Goal: Transaction & Acquisition: Purchase product/service

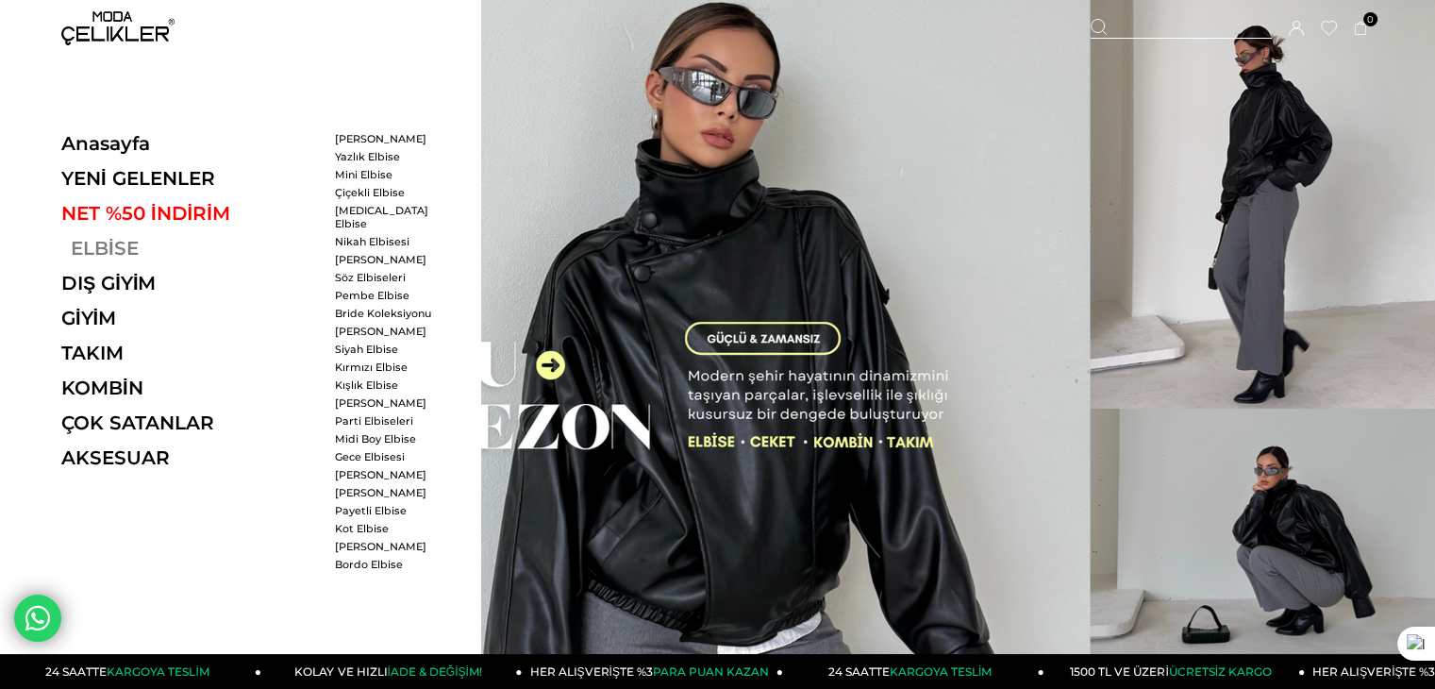
click at [107, 246] on link "ELBİSE" at bounding box center [190, 248] width 259 height 23
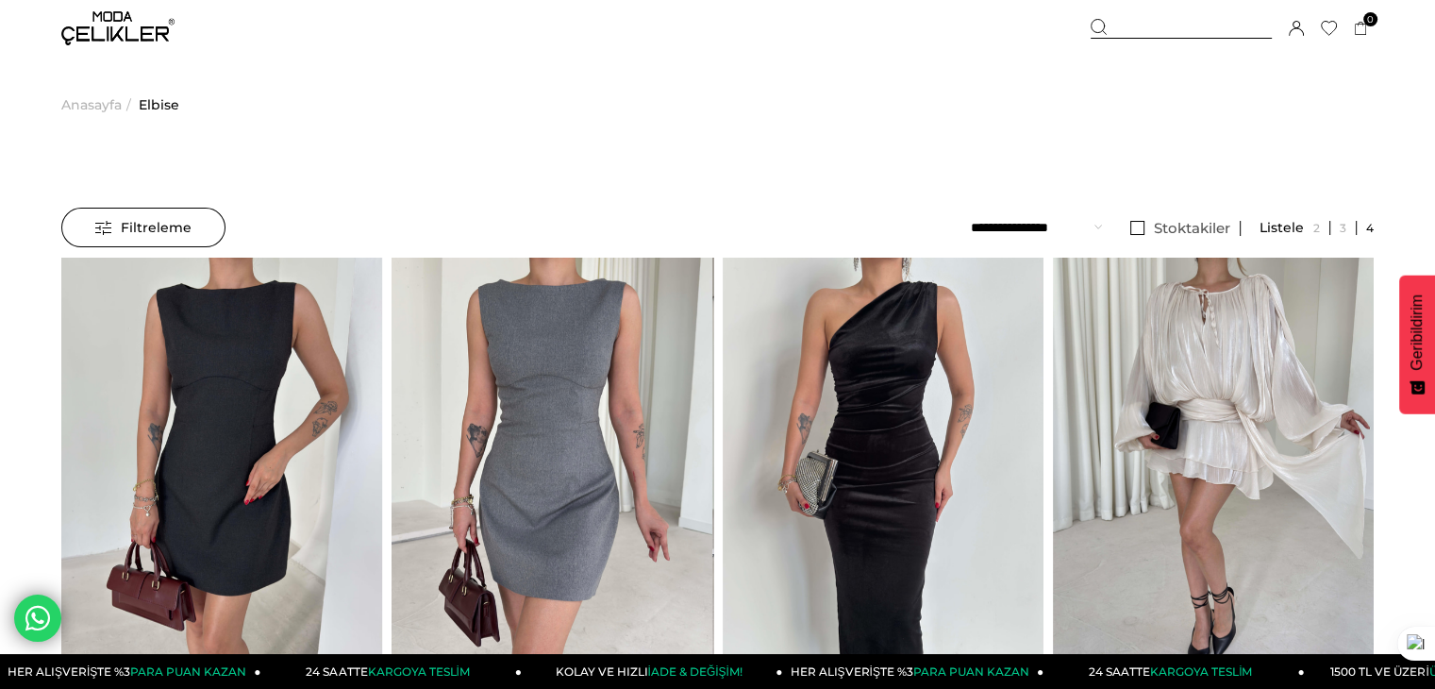
click at [202, 224] on div "Filtreleme" at bounding box center [143, 228] width 164 height 40
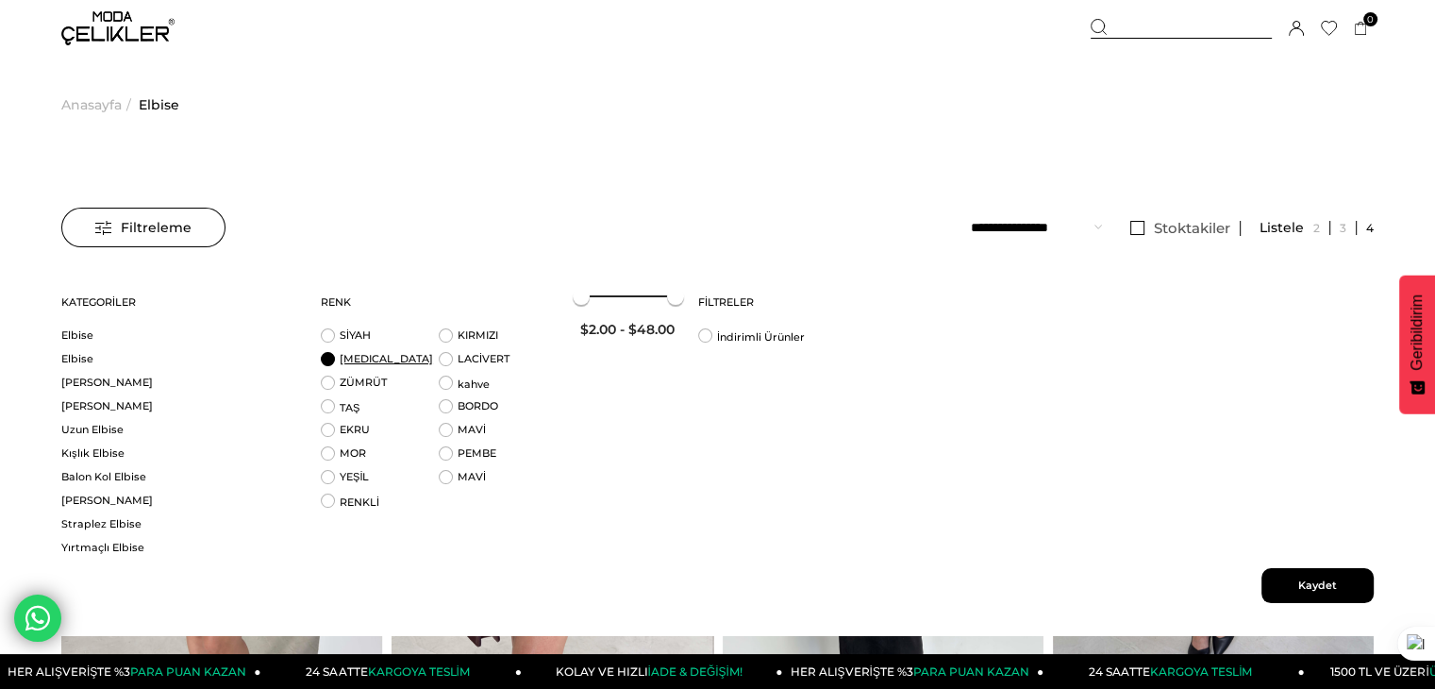
click at [347, 358] on link "BEYAZ" at bounding box center [386, 358] width 93 height 13
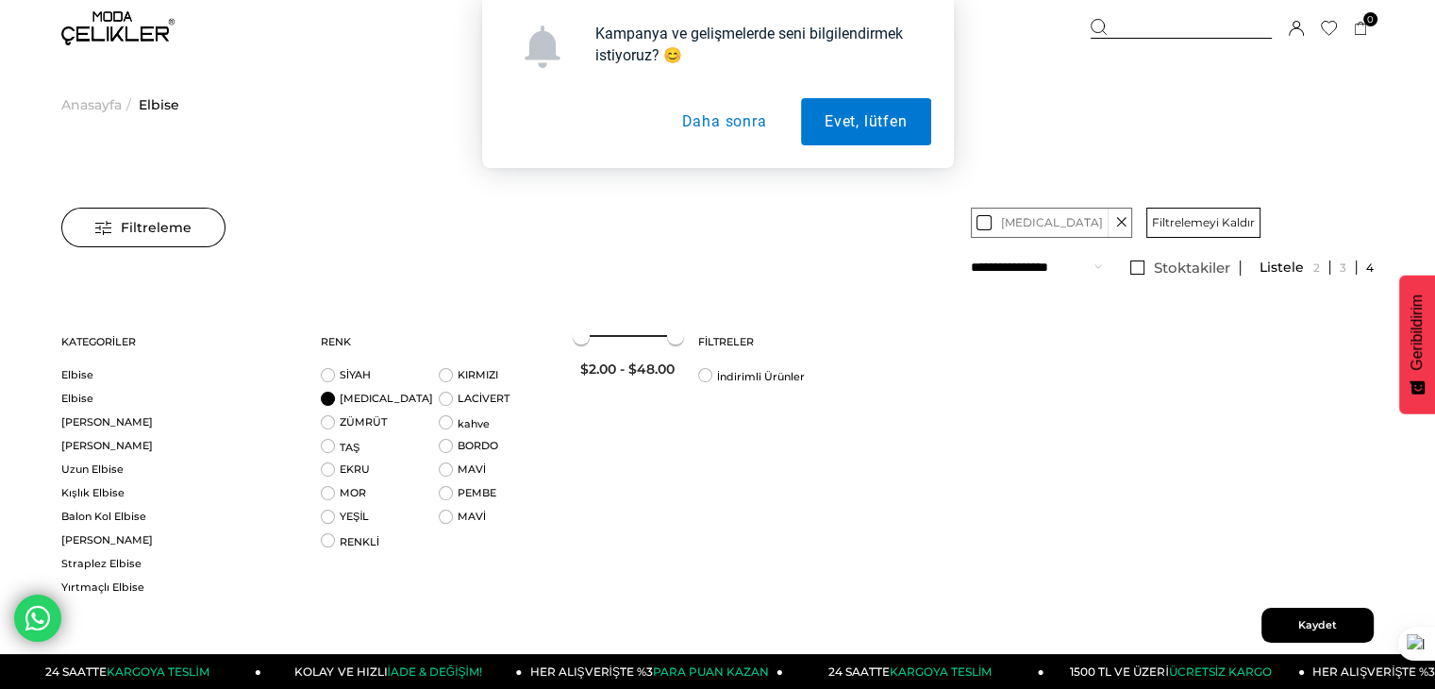
click at [1335, 620] on span "Kaydet" at bounding box center [1317, 624] width 112 height 35
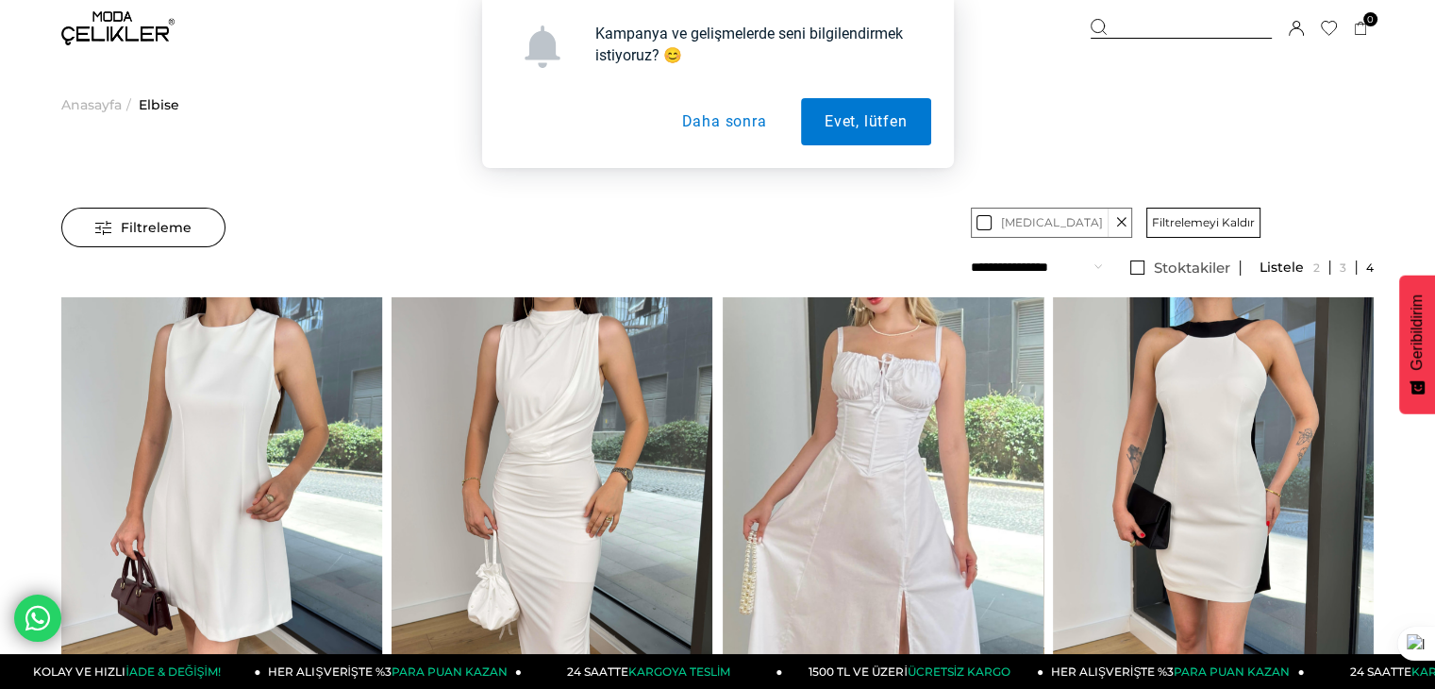
click at [742, 140] on button "Daha sonra" at bounding box center [723, 121] width 132 height 47
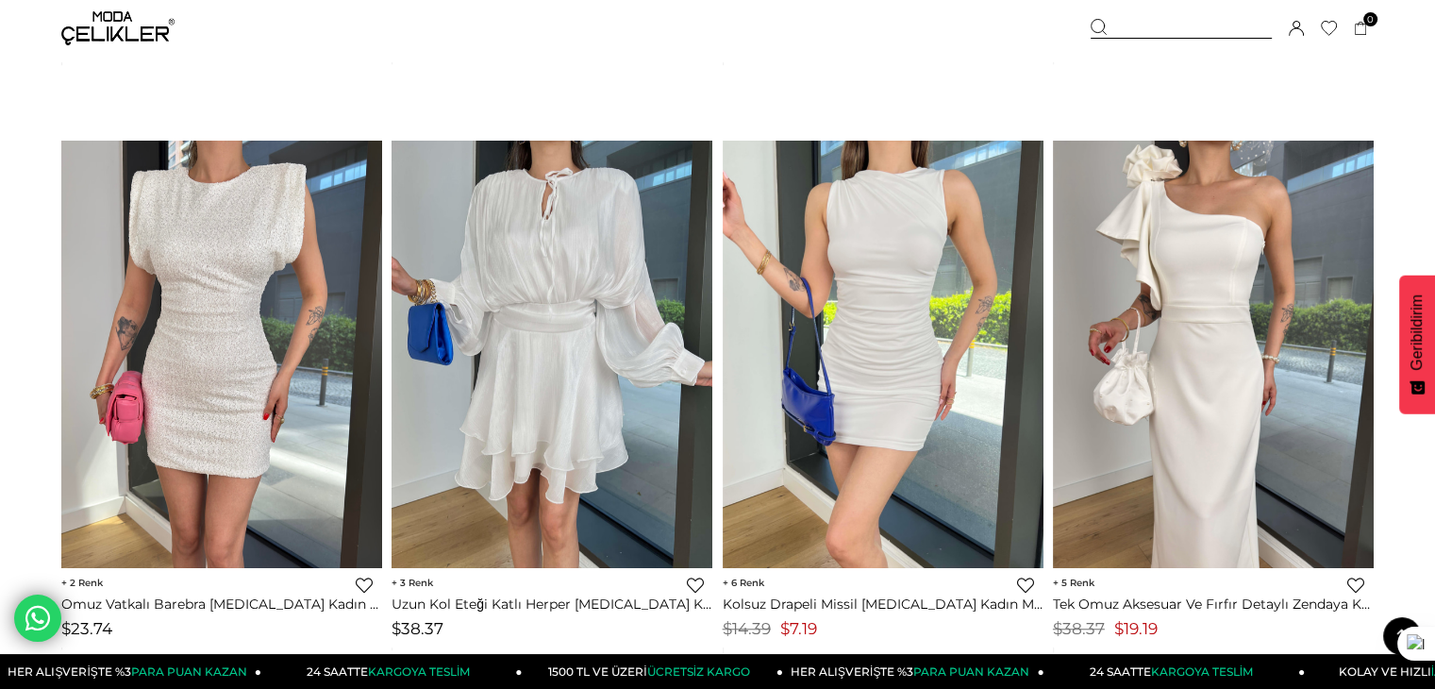
scroll to position [1328, 0]
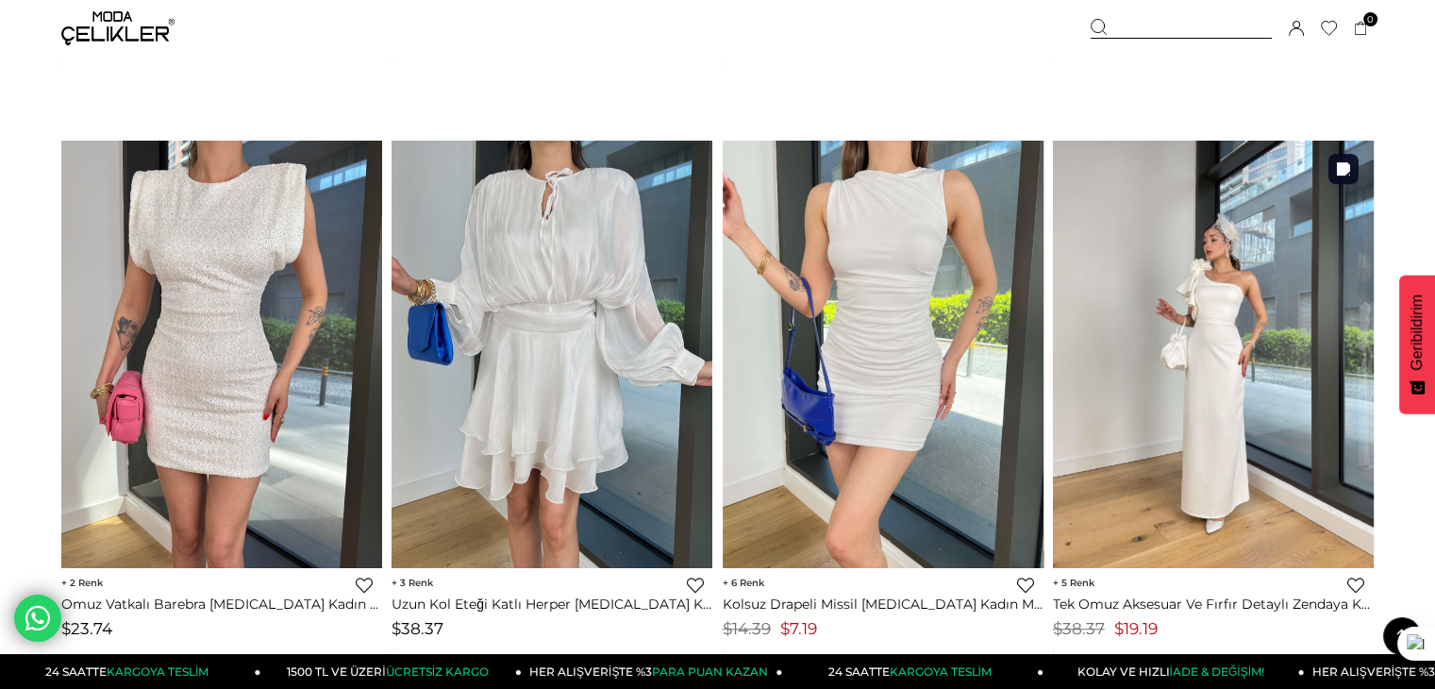
click at [1222, 315] on img at bounding box center [1213, 353] width 321 height 427
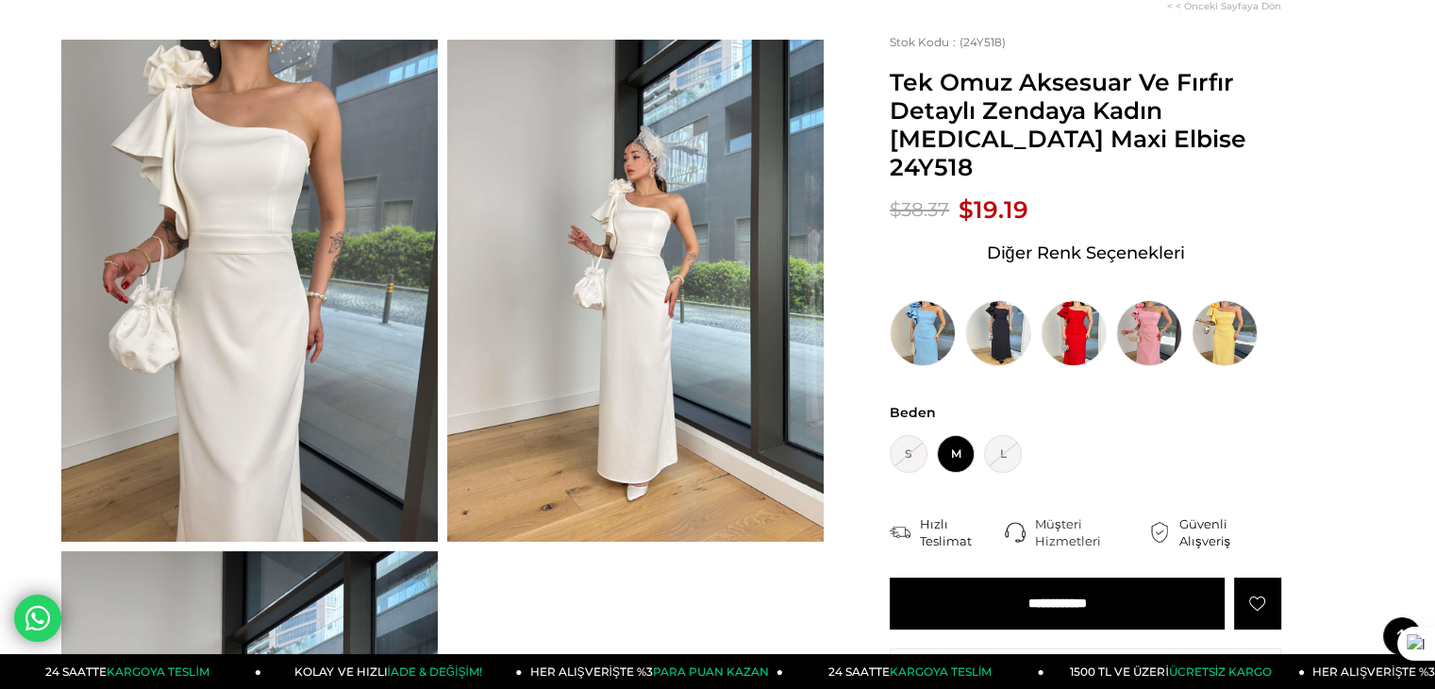
scroll to position [23, 0]
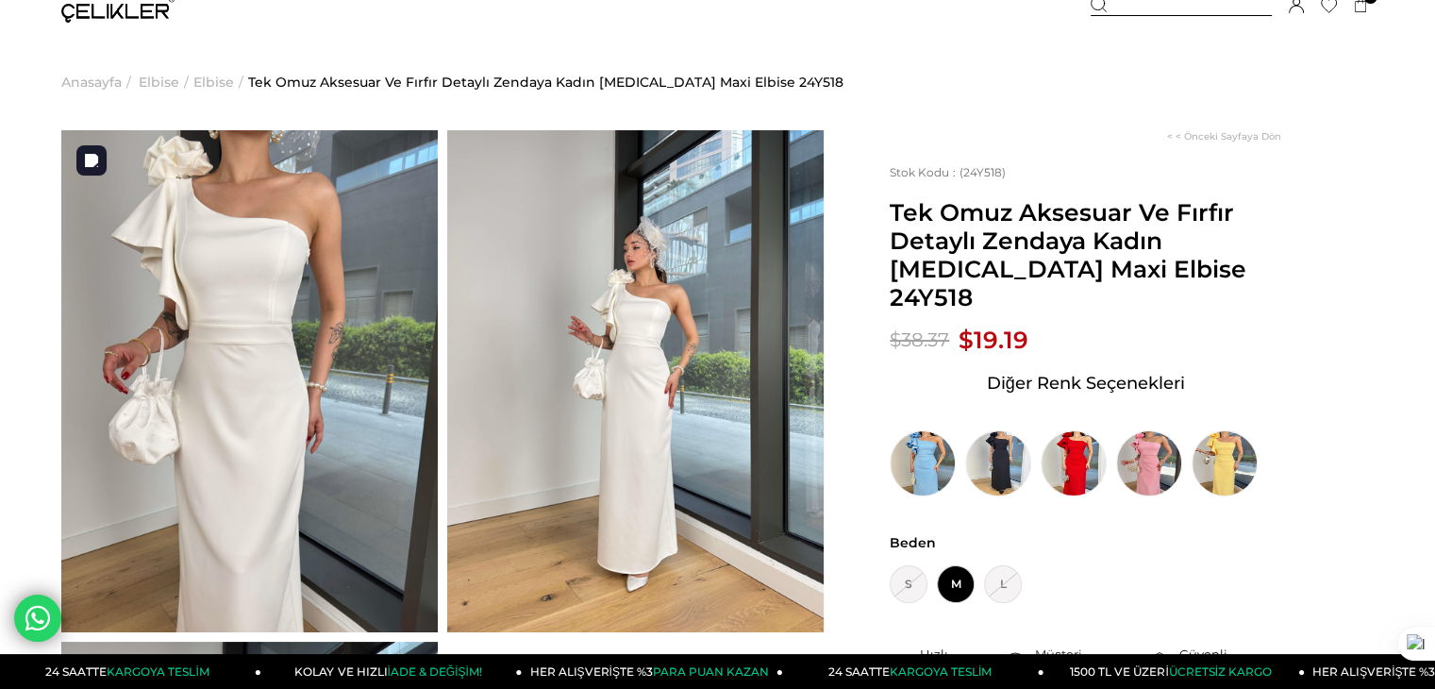
click at [338, 370] on img at bounding box center [249, 381] width 376 height 502
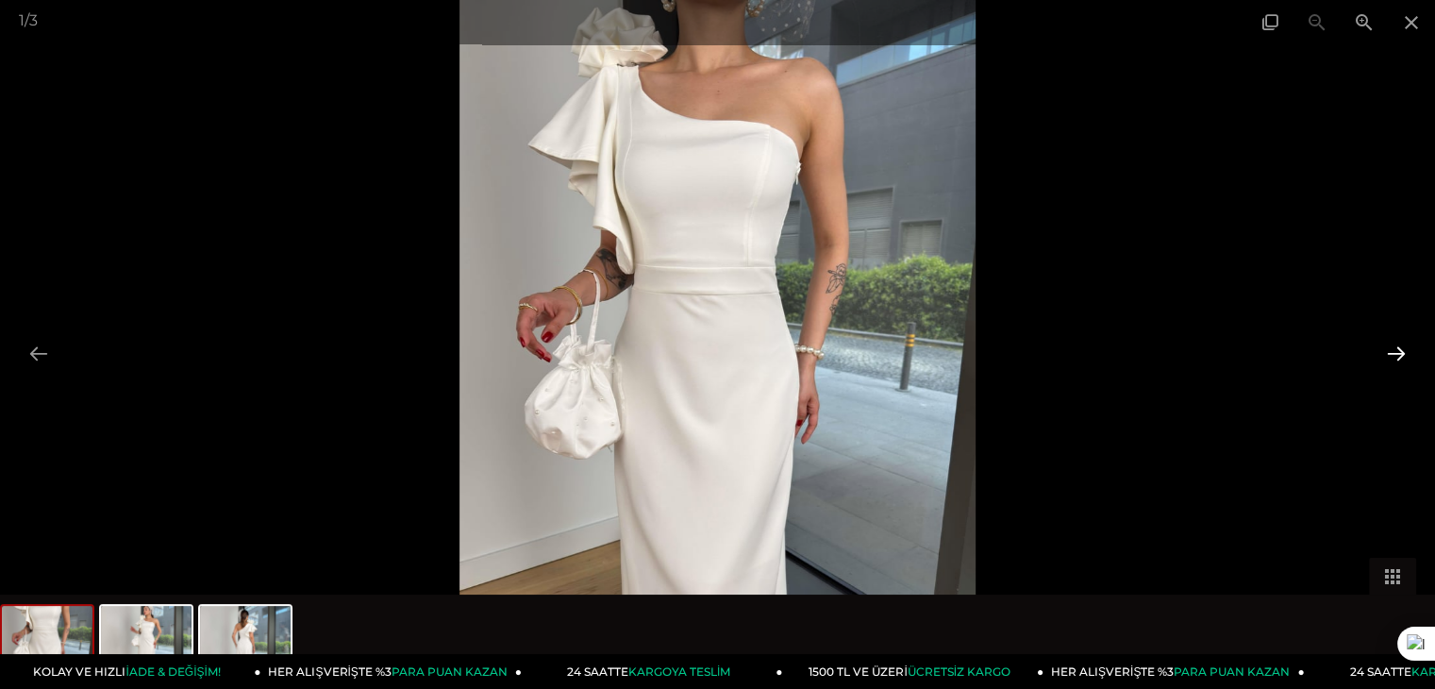
click at [1404, 353] on button at bounding box center [1396, 353] width 40 height 37
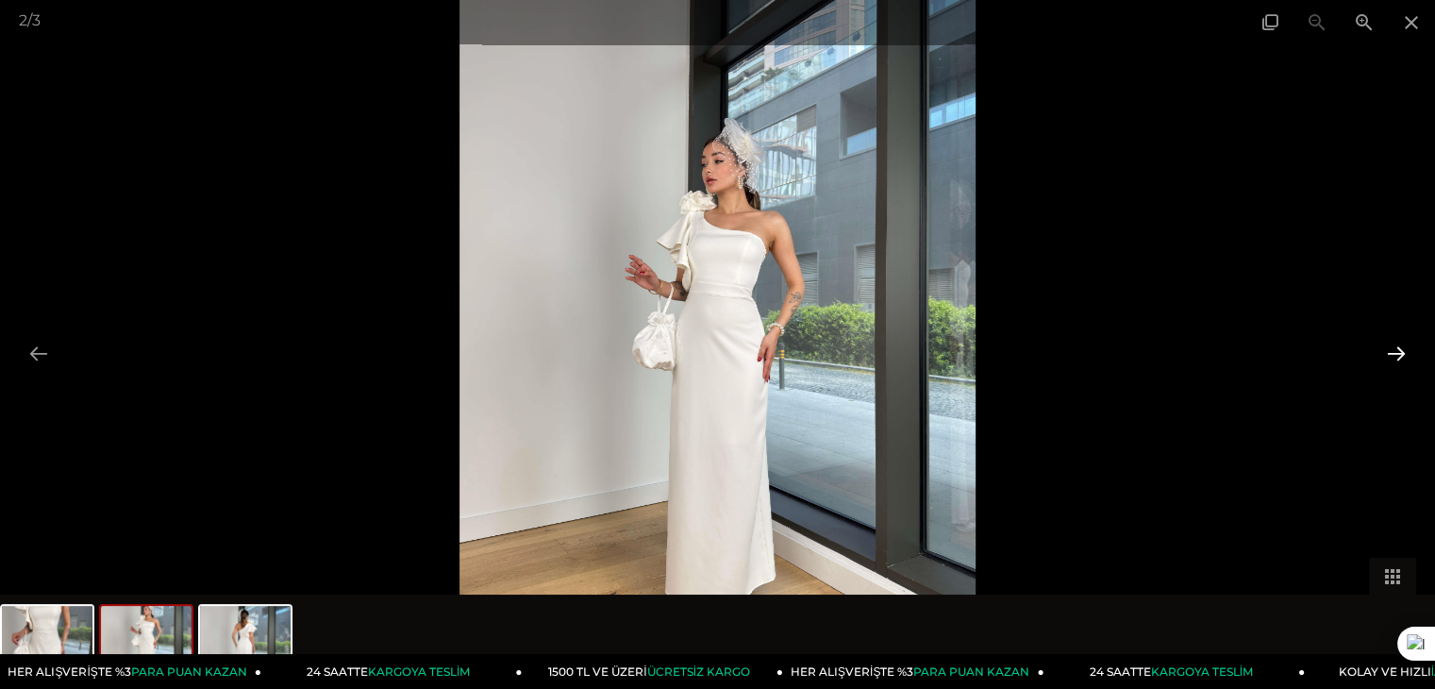
click at [1404, 353] on button at bounding box center [1396, 353] width 40 height 37
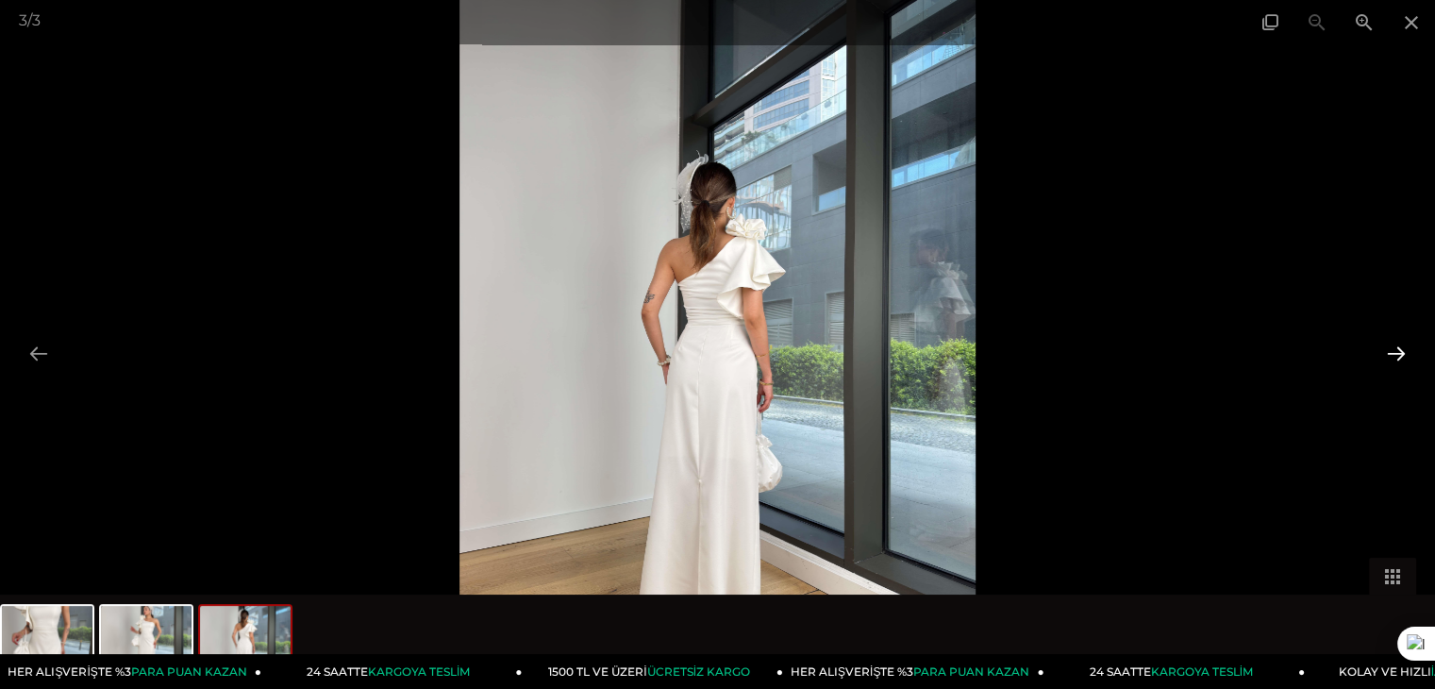
click at [1404, 353] on button at bounding box center [1396, 353] width 40 height 37
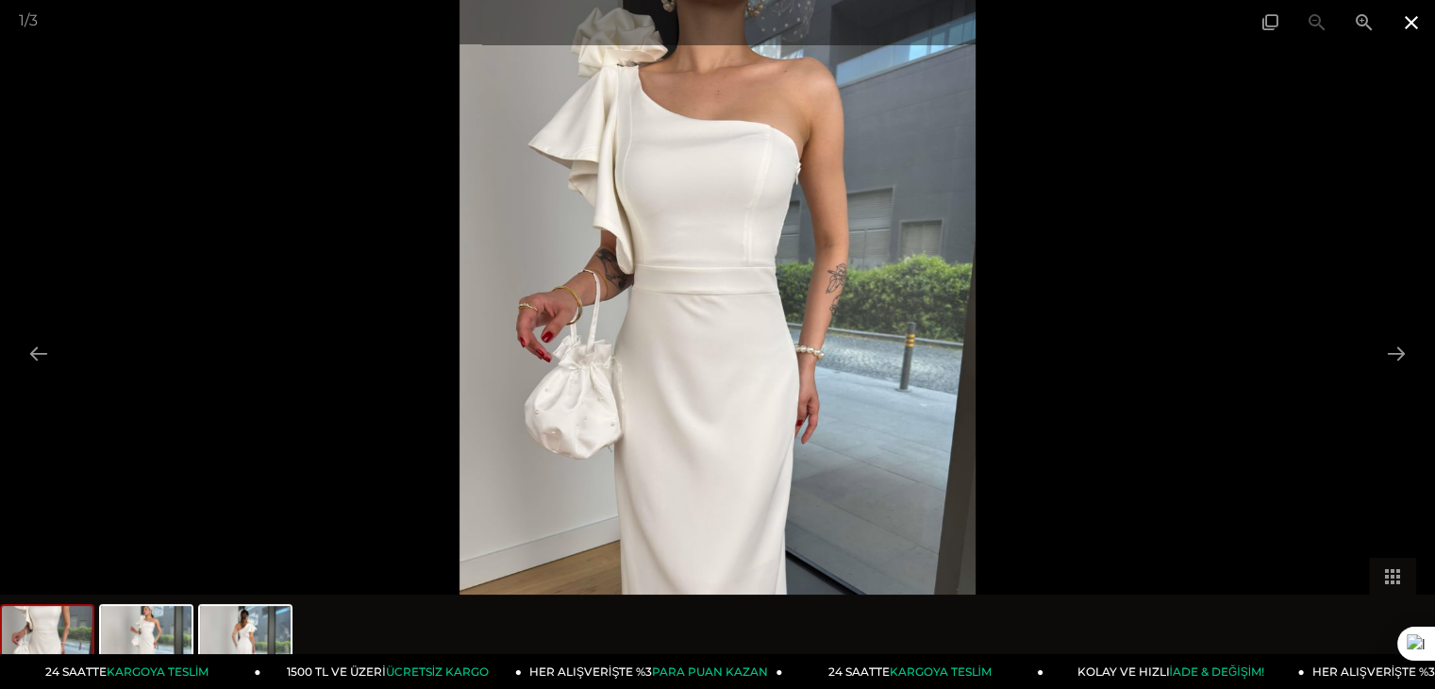
click at [1392, 9] on span at bounding box center [1411, 22] width 47 height 44
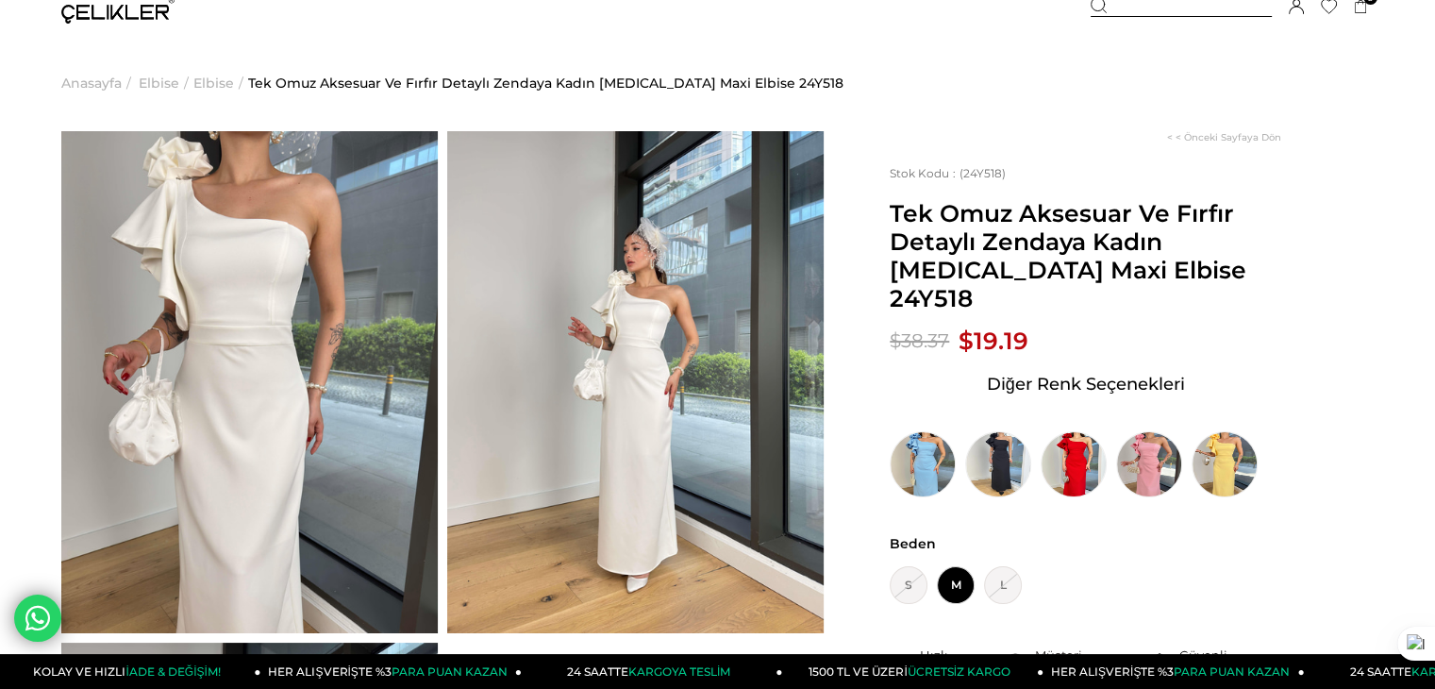
scroll to position [0, 0]
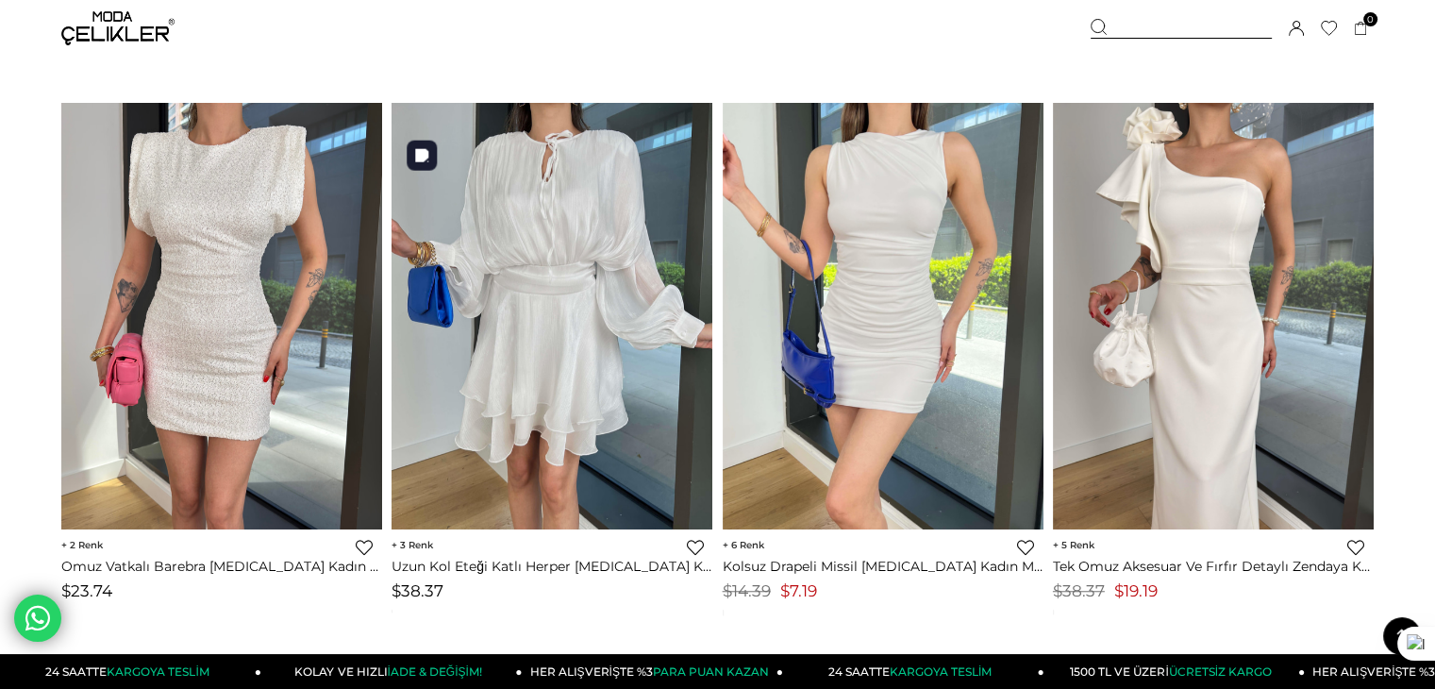
scroll to position [1279, 0]
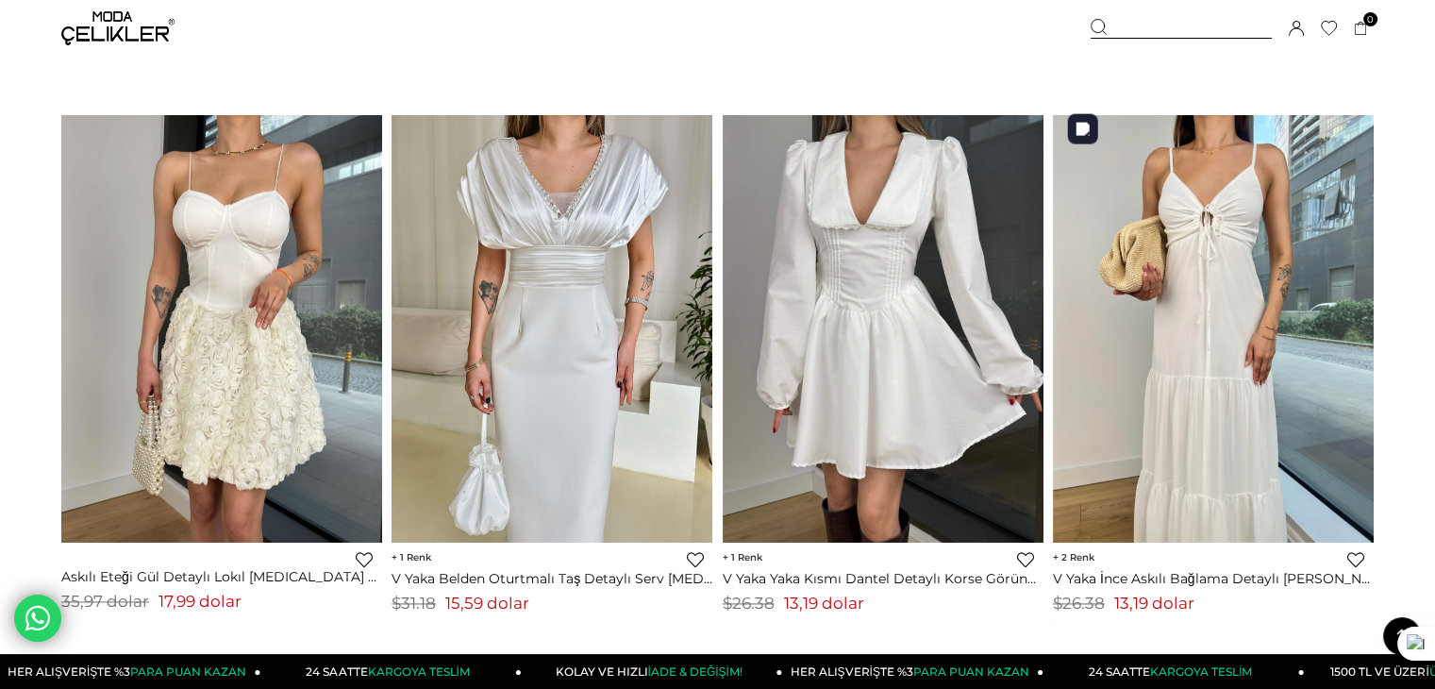
scroll to position [2542, 0]
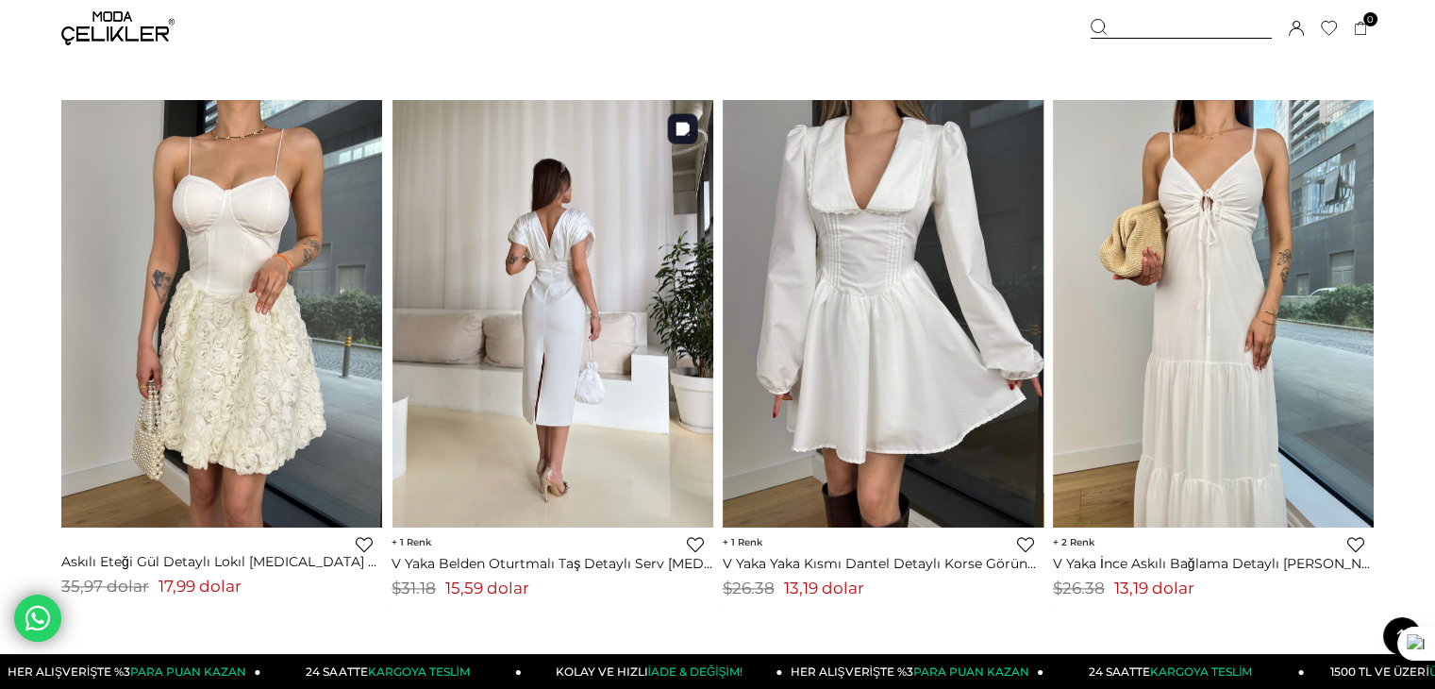
click at [640, 246] on img at bounding box center [552, 312] width 321 height 427
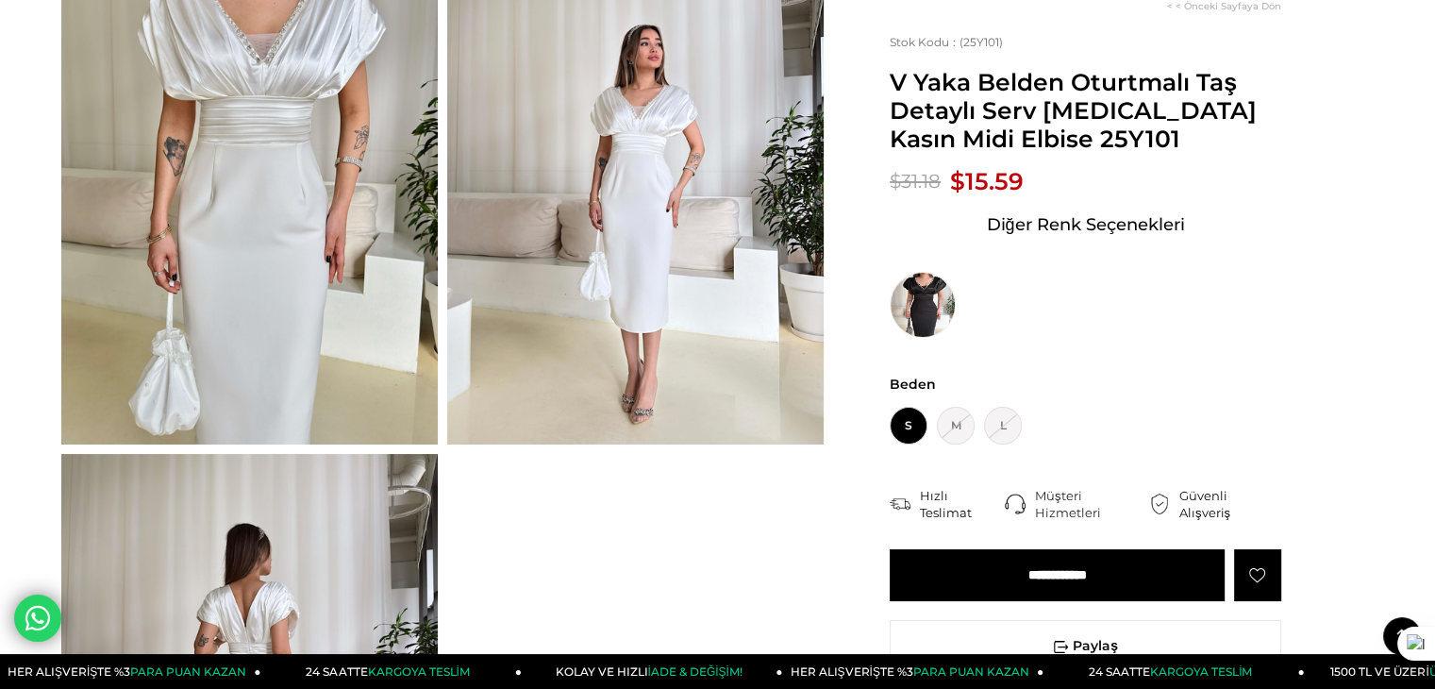
scroll to position [135, 0]
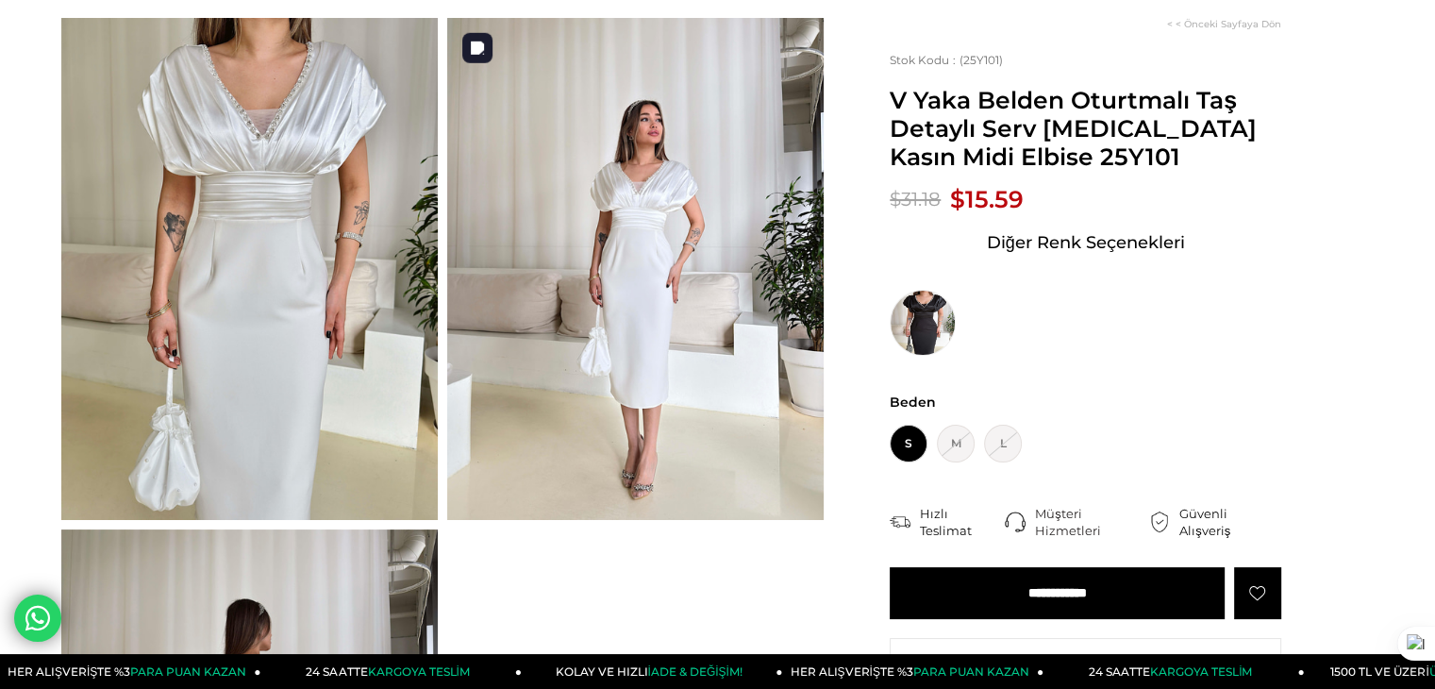
click at [537, 279] on img at bounding box center [635, 269] width 376 height 502
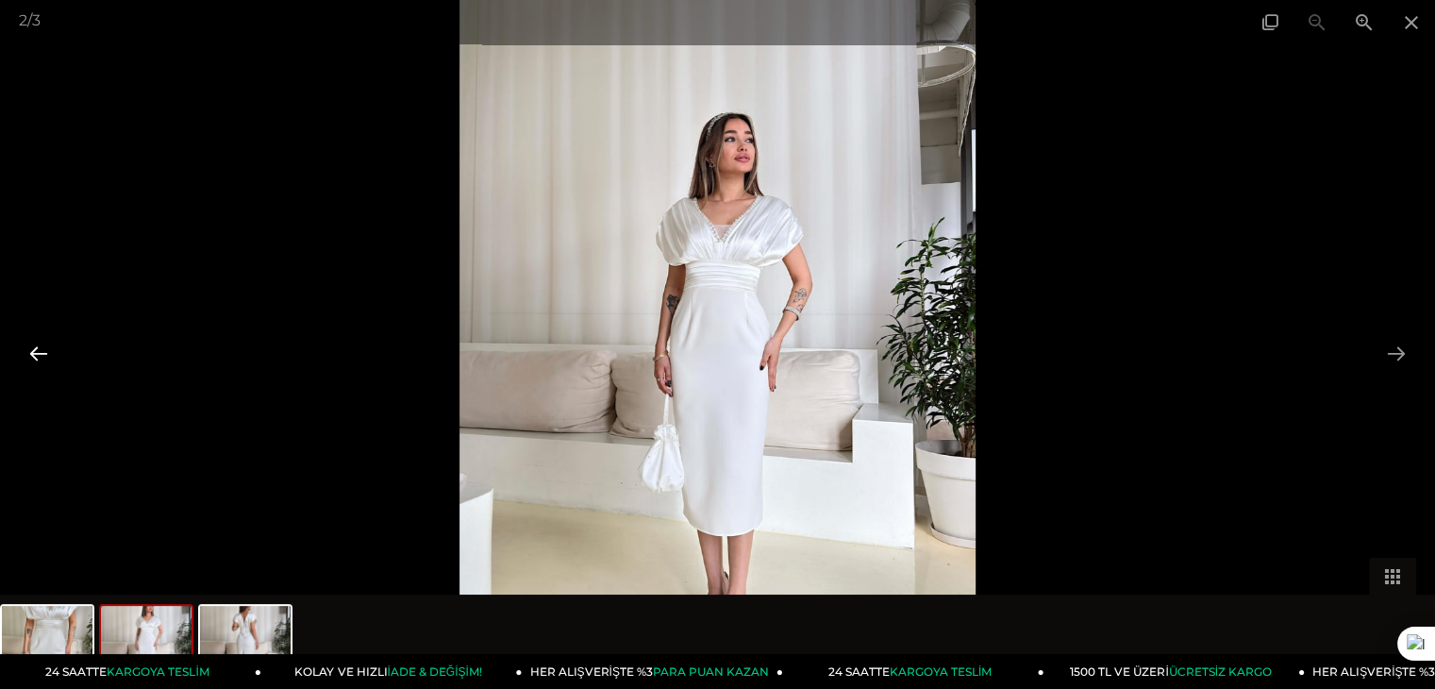
click at [35, 356] on button at bounding box center [39, 353] width 40 height 37
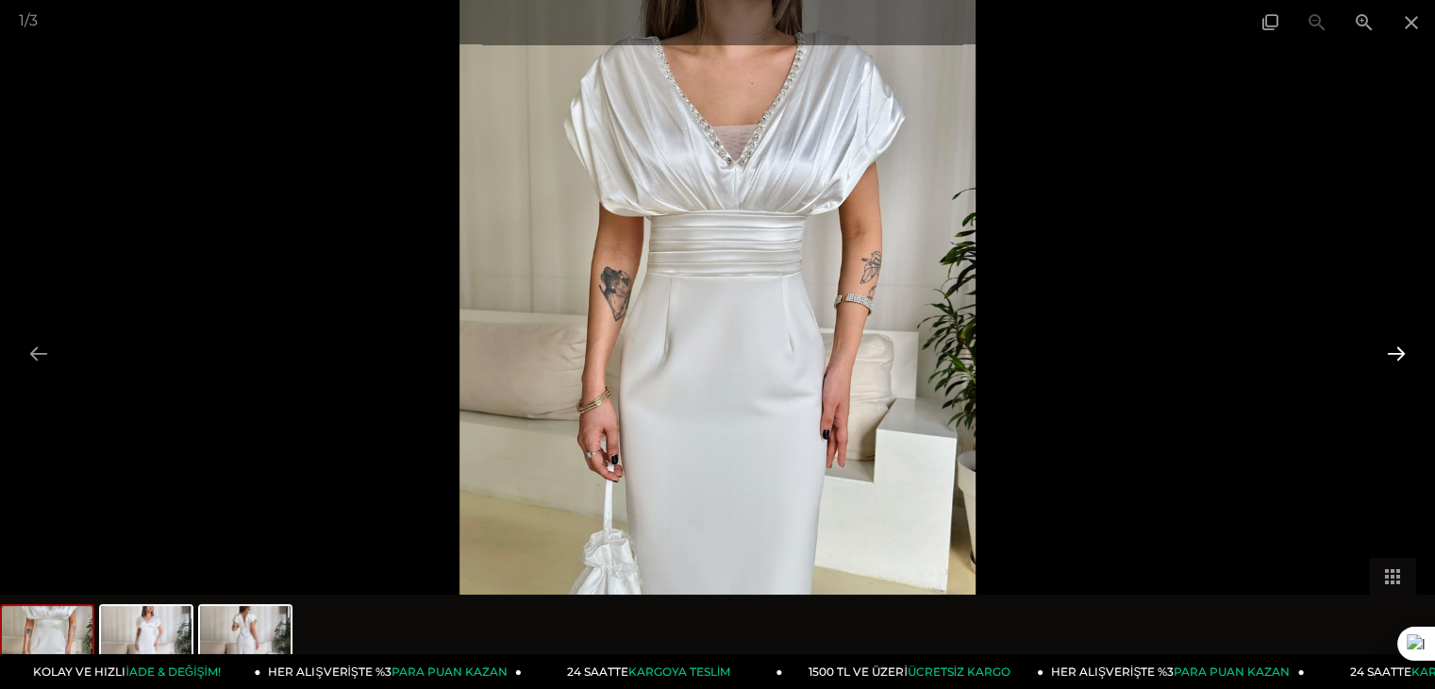
click at [1390, 348] on button at bounding box center [1396, 353] width 40 height 37
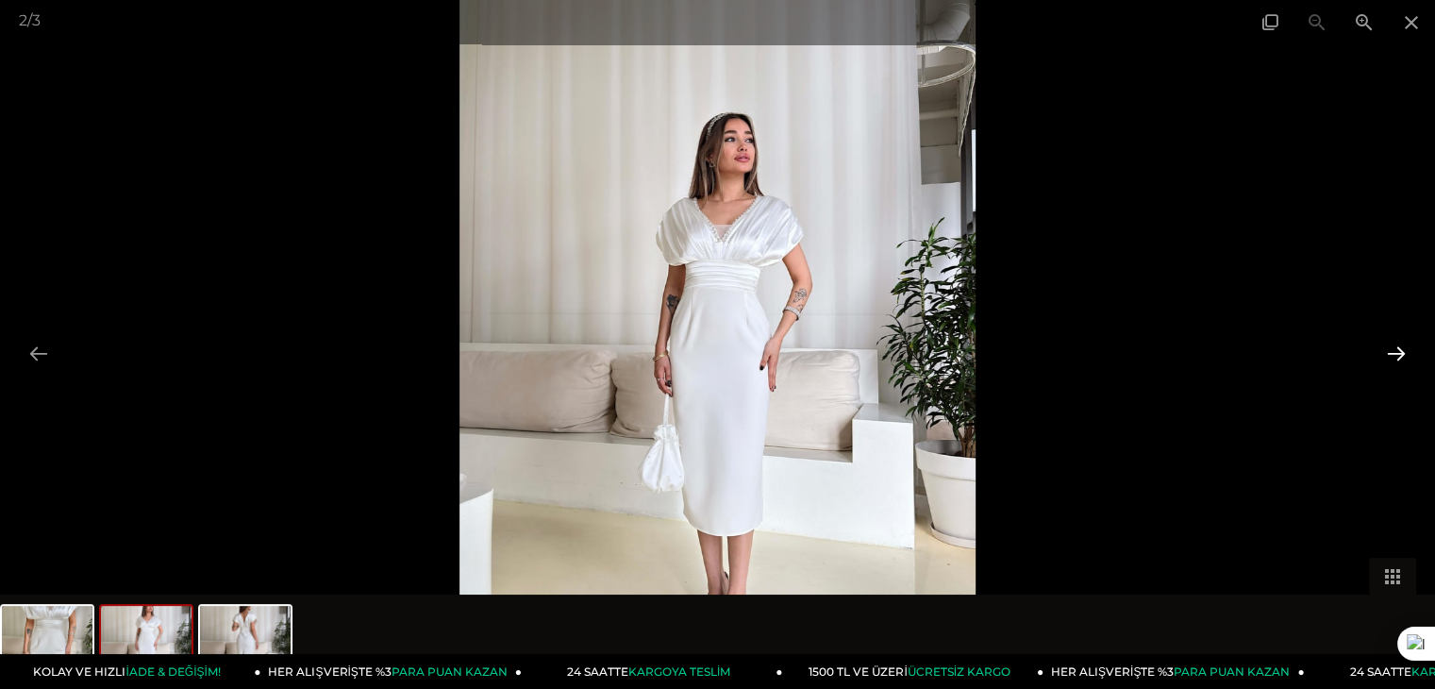
click at [1390, 348] on button at bounding box center [1396, 353] width 40 height 37
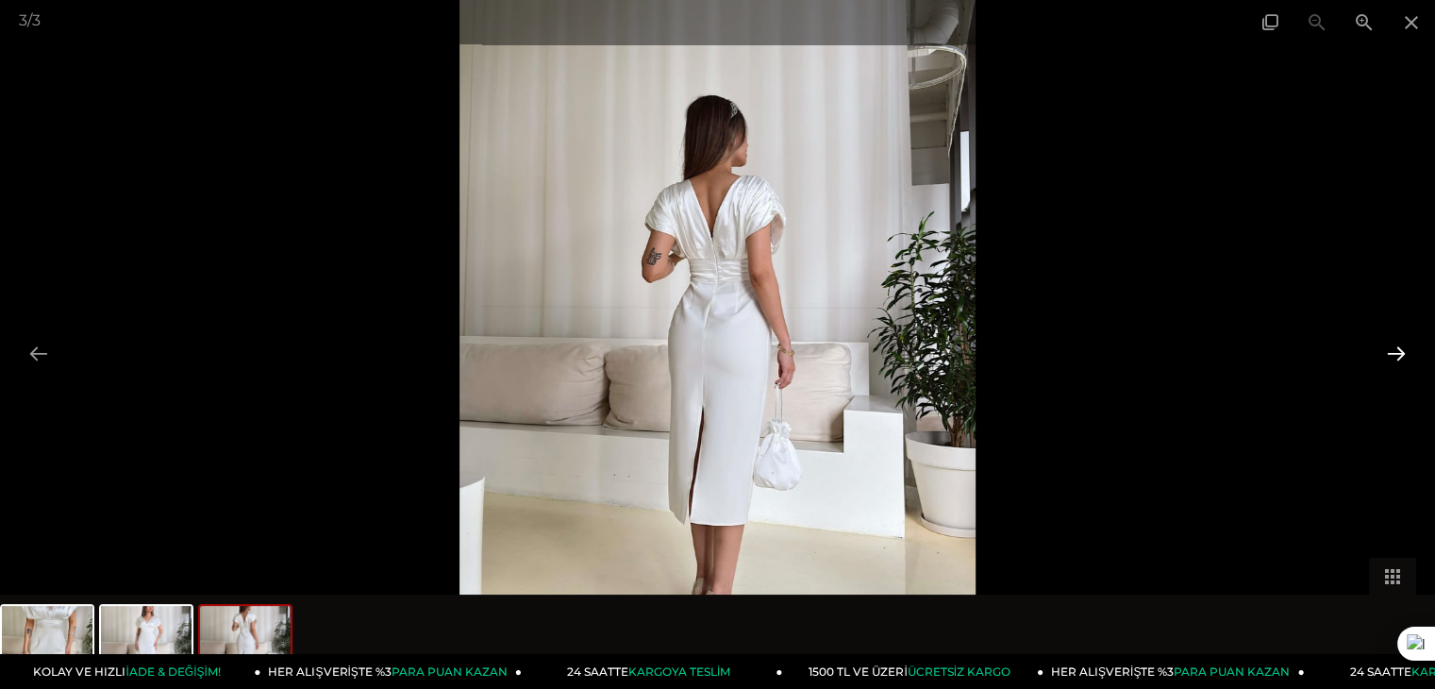
click at [1390, 348] on button at bounding box center [1396, 353] width 40 height 37
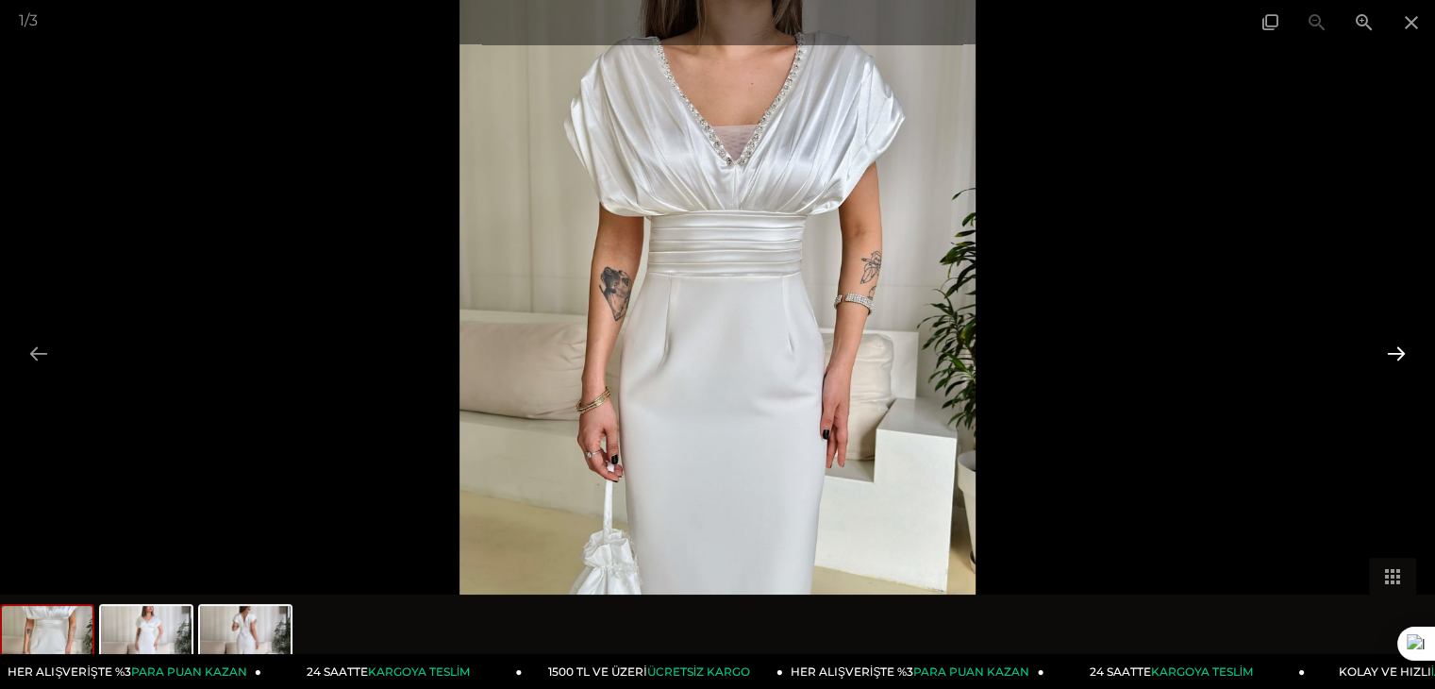
click at [1390, 348] on button at bounding box center [1396, 353] width 40 height 37
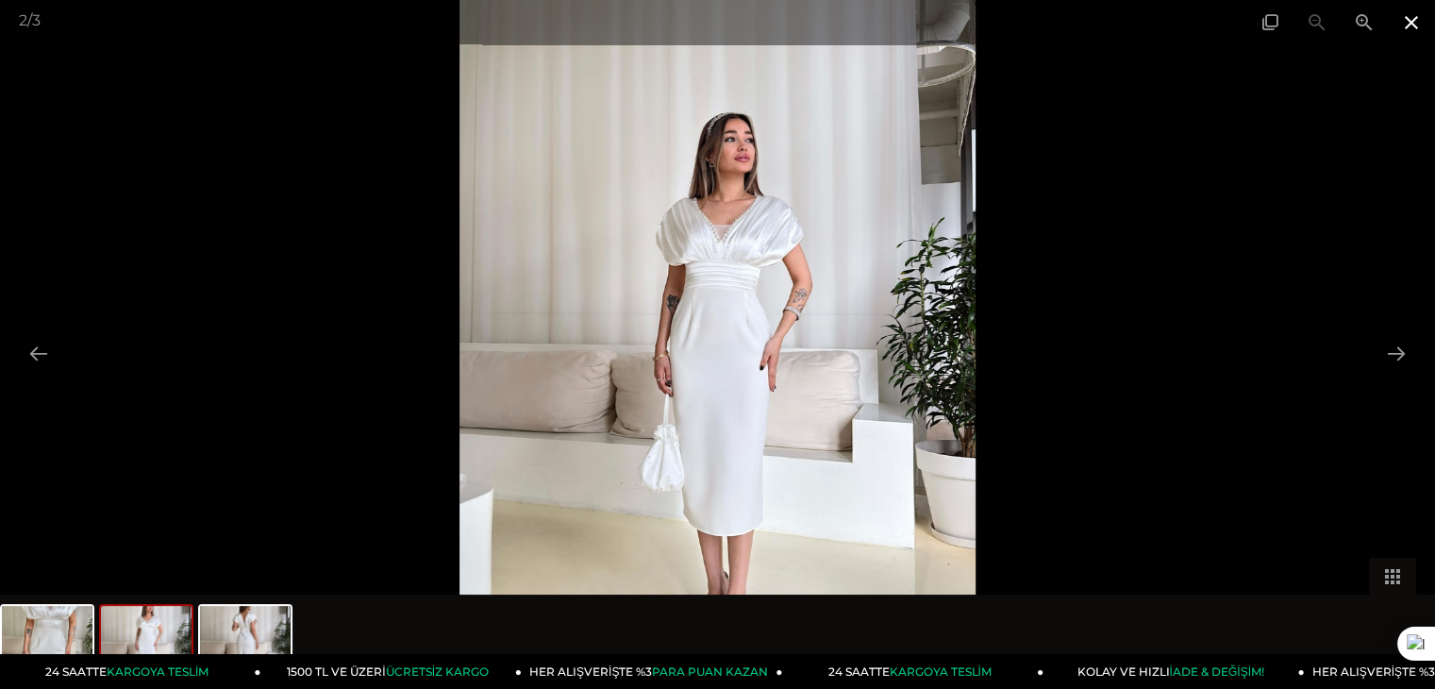
click at [1408, 35] on span at bounding box center [1411, 22] width 47 height 44
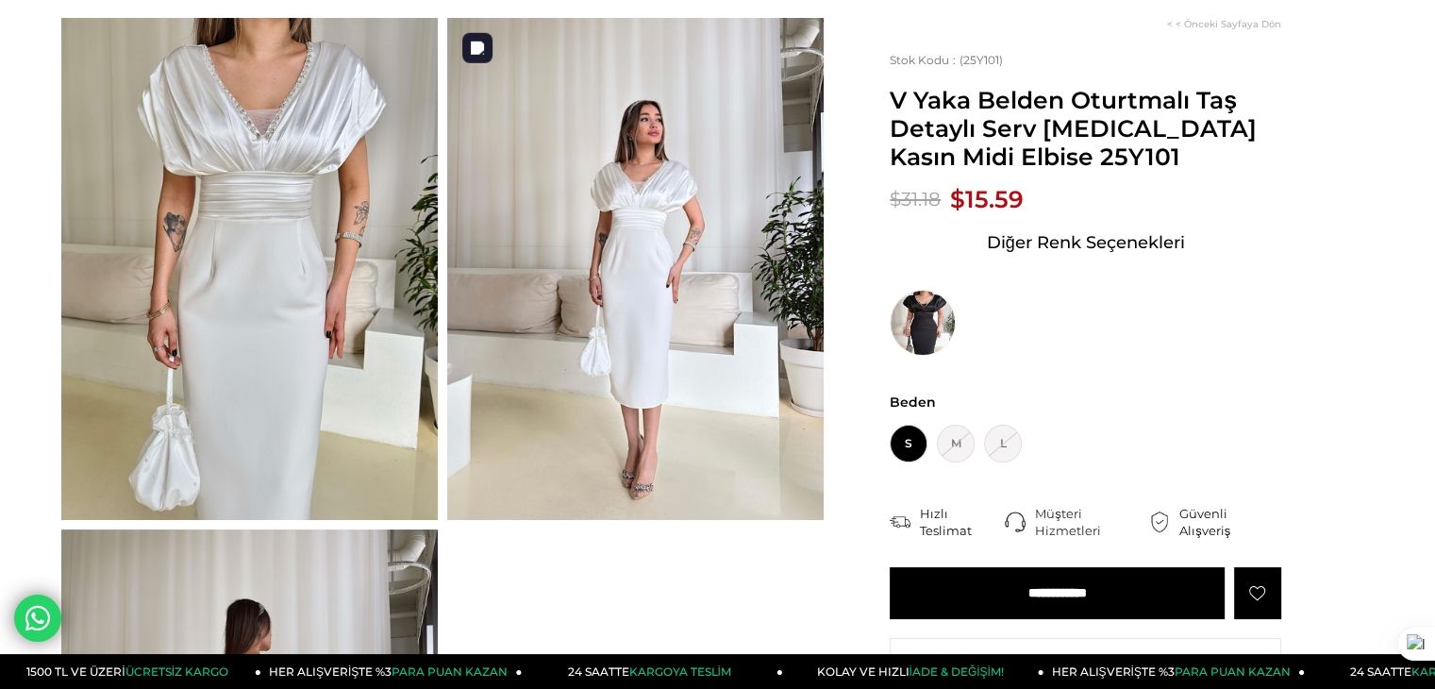
scroll to position [0, 0]
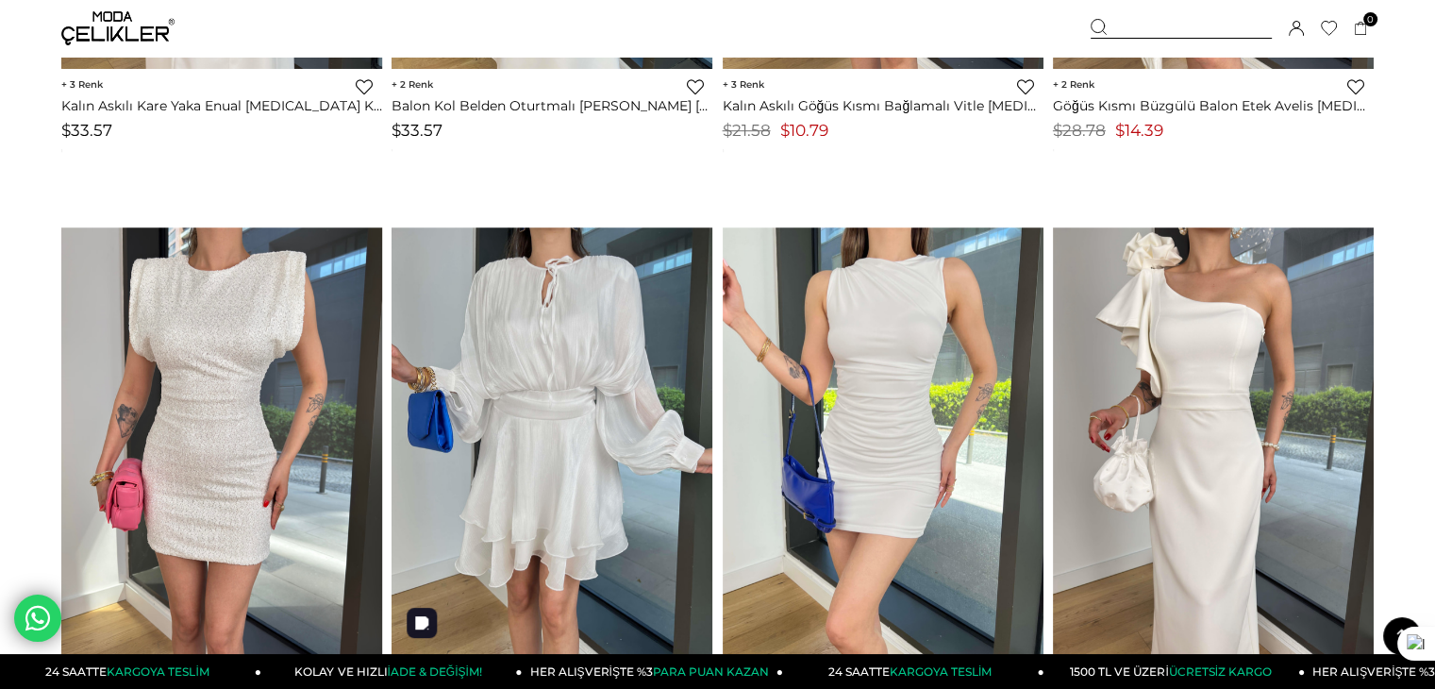
scroll to position [1242, 0]
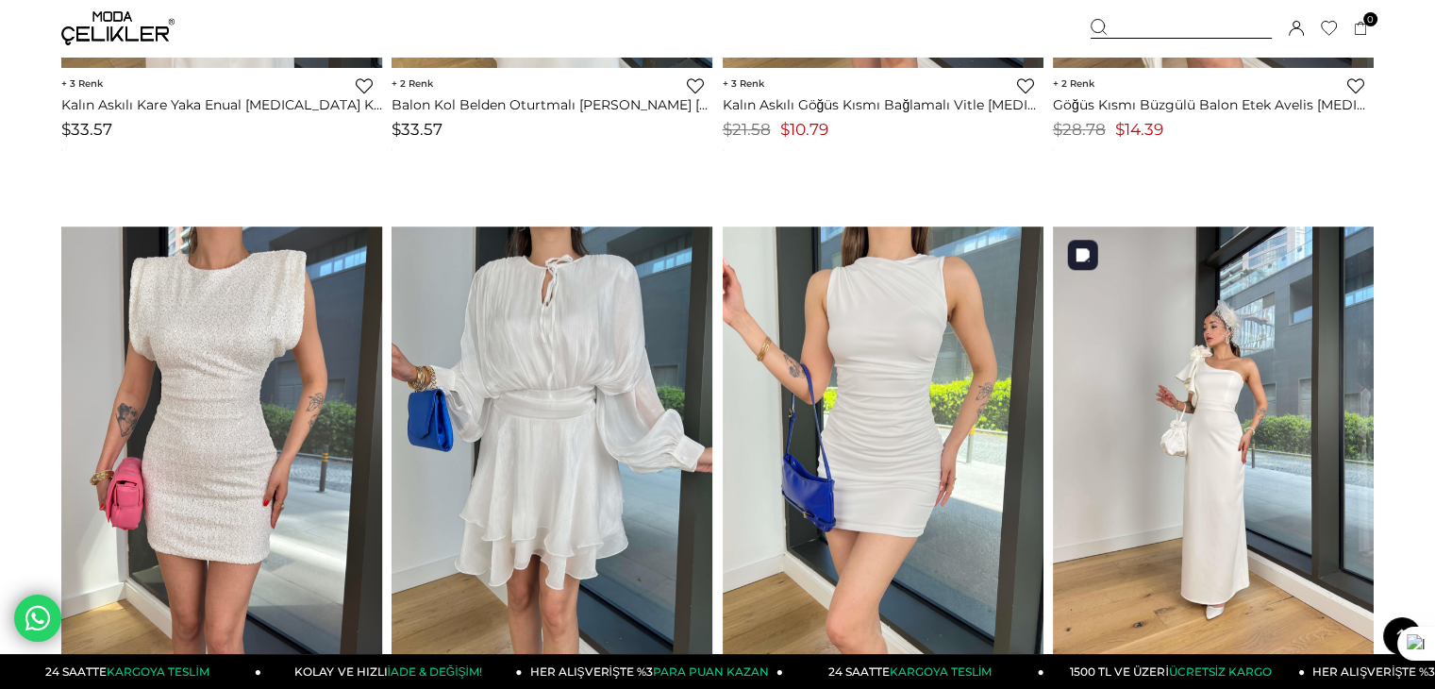
click at [1167, 328] on div at bounding box center [1213, 439] width 963 height 426
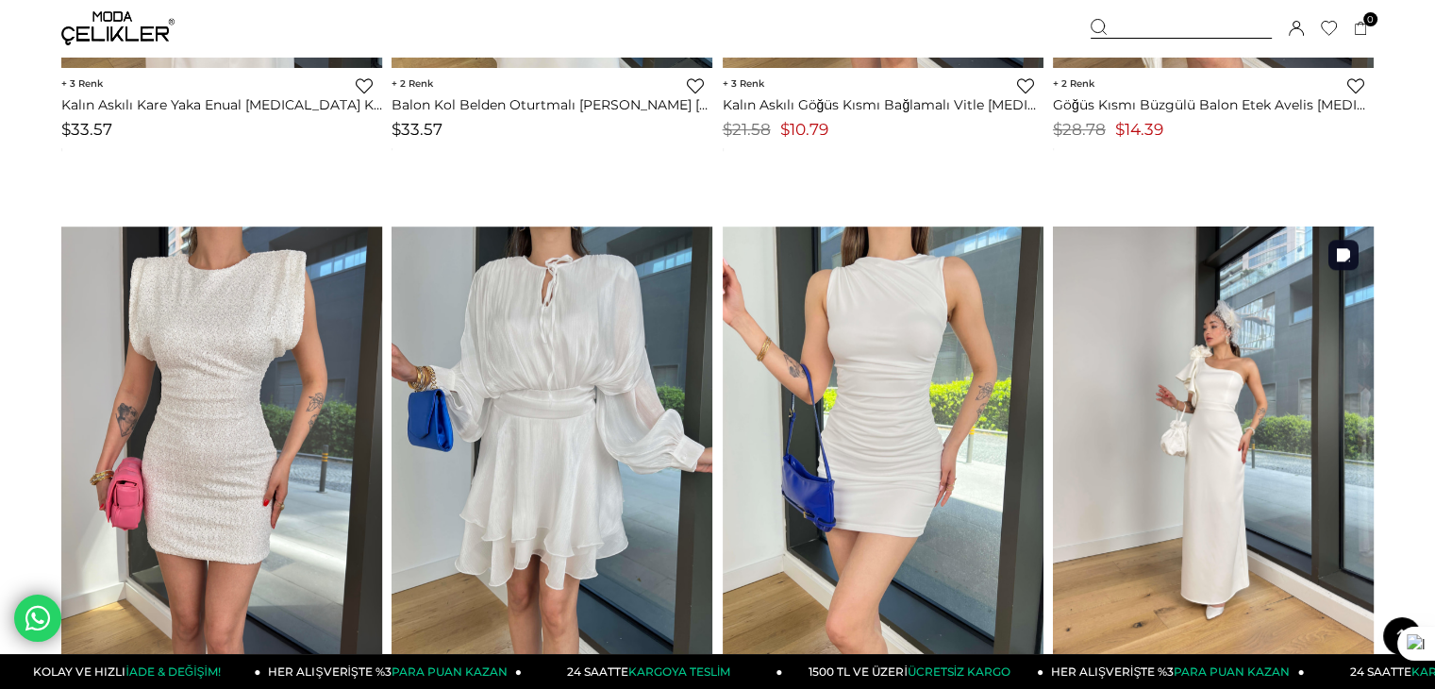
click at [1185, 380] on img at bounding box center [1213, 439] width 321 height 427
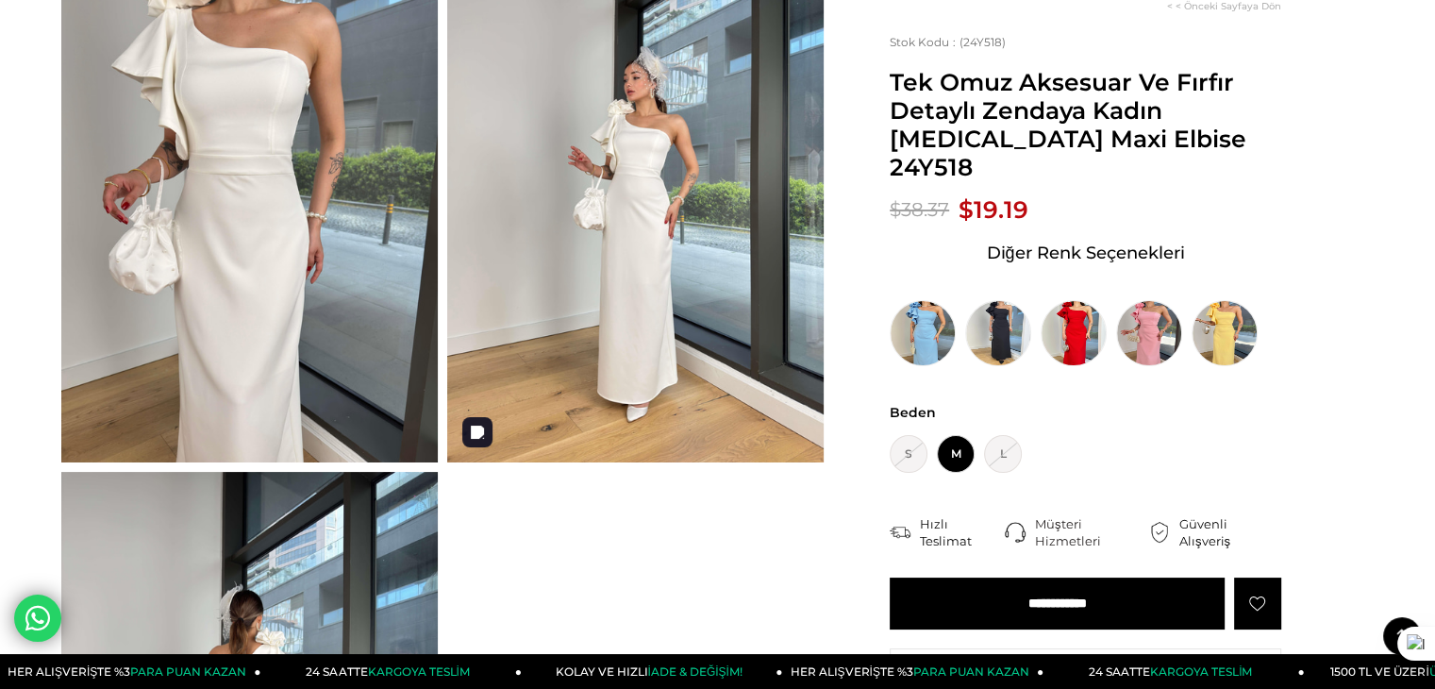
click at [668, 295] on img at bounding box center [635, 211] width 376 height 502
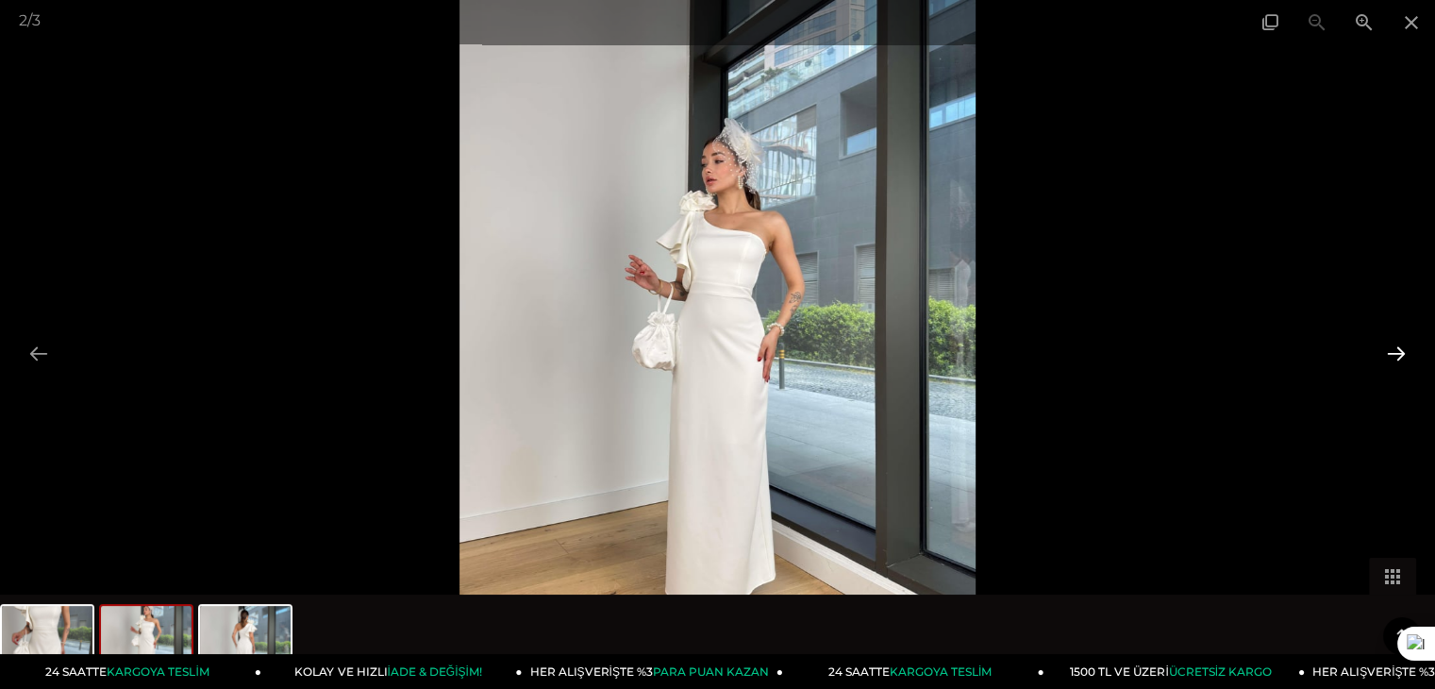
click at [1404, 354] on button at bounding box center [1396, 353] width 40 height 37
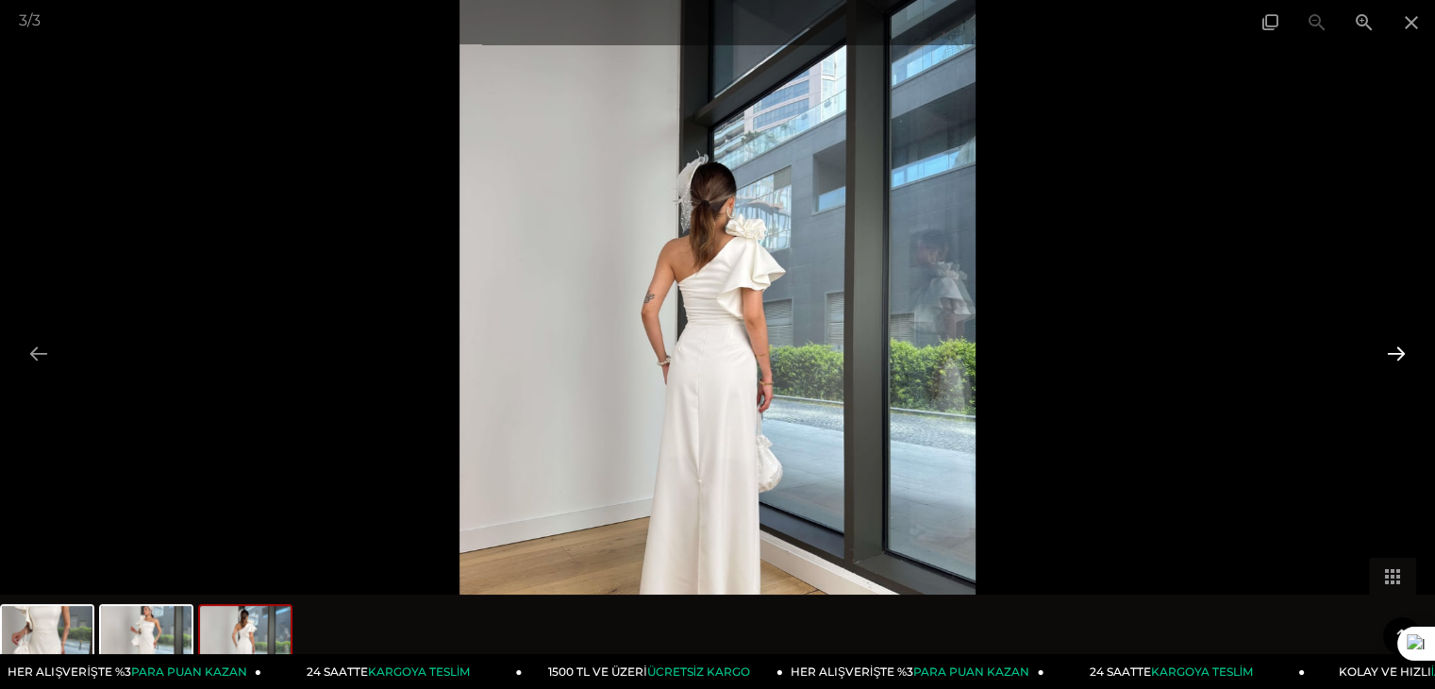
click at [1404, 355] on button at bounding box center [1396, 353] width 40 height 37
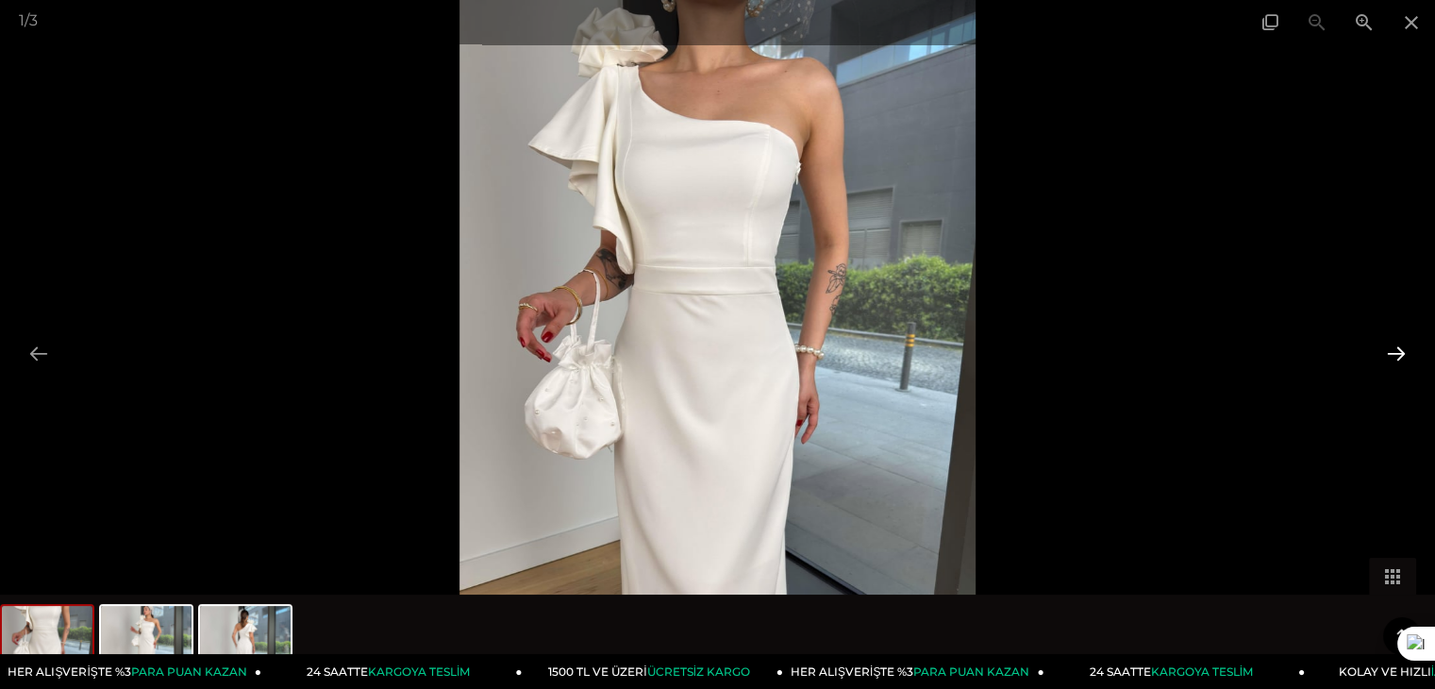
click at [1404, 355] on button at bounding box center [1396, 353] width 40 height 37
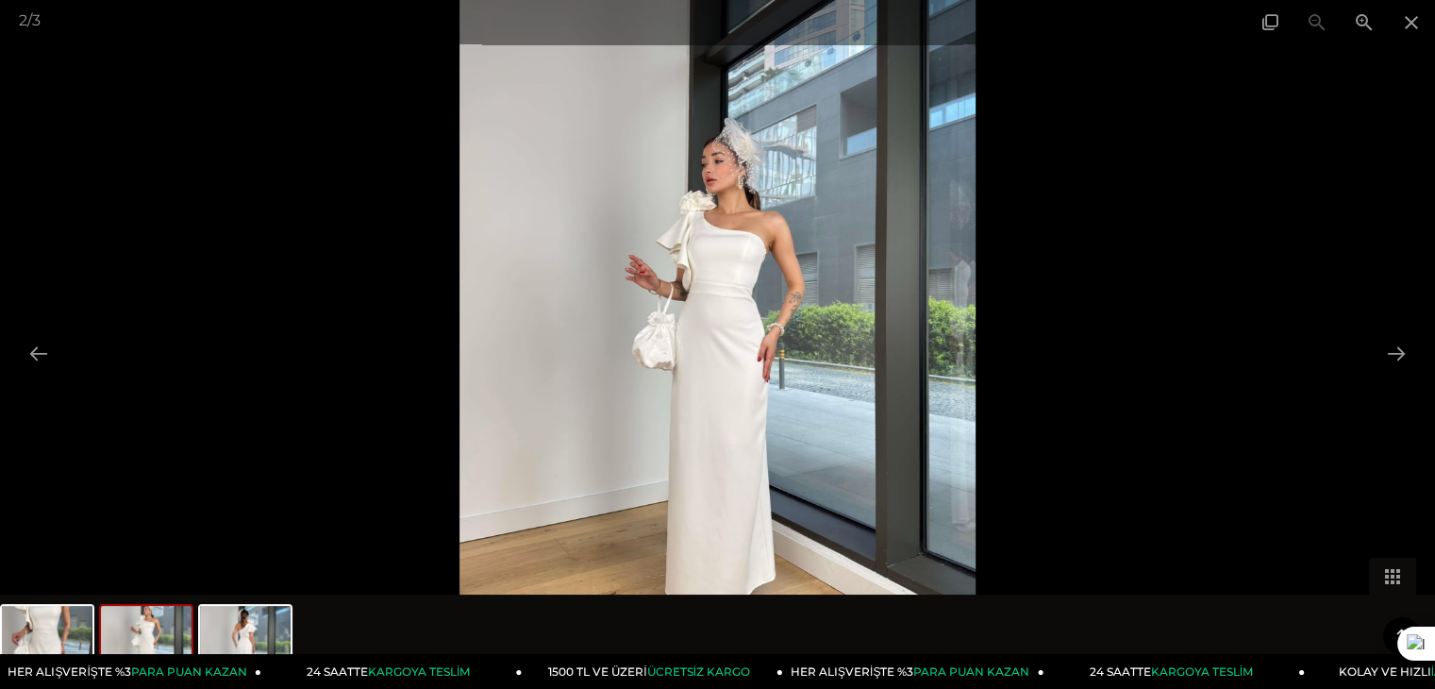
click at [1398, 374] on div at bounding box center [717, 344] width 1435 height 689
click at [1397, 352] on button at bounding box center [1396, 353] width 40 height 37
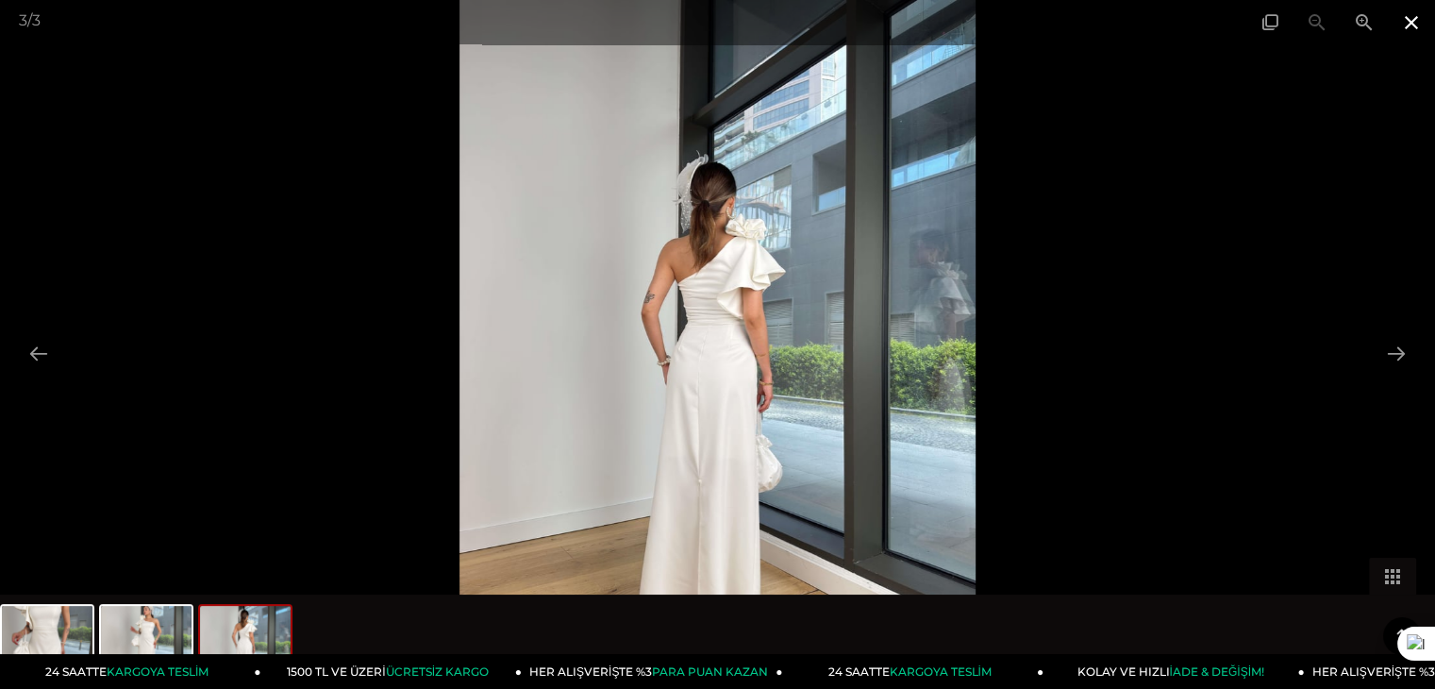
click at [1429, 23] on span at bounding box center [1411, 22] width 47 height 44
